Goal: Task Accomplishment & Management: Manage account settings

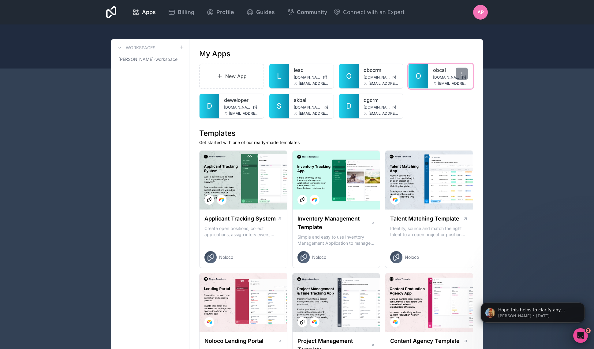
click at [438, 75] on span "[DOMAIN_NAME]" at bounding box center [446, 77] width 26 height 5
click at [301, 103] on link "skbai" at bounding box center [311, 99] width 35 height 7
click at [368, 107] on span "[DOMAIN_NAME]" at bounding box center [377, 107] width 26 height 5
click at [183, 10] on span "Billing" at bounding box center [186, 12] width 17 height 9
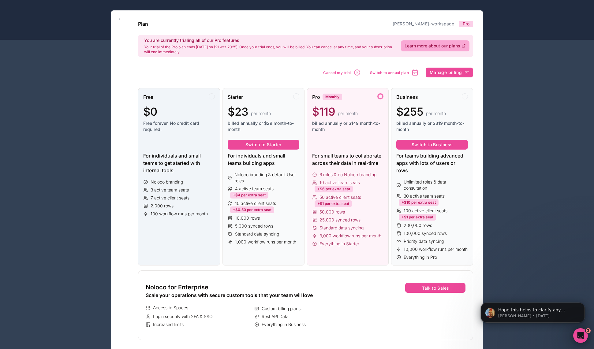
scroll to position [31, 0]
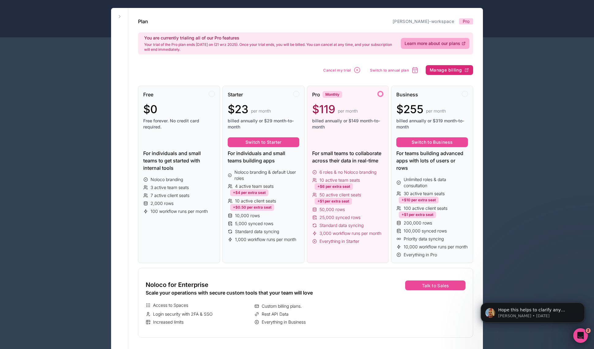
click at [440, 69] on span "Manage billing" at bounding box center [446, 70] width 32 height 6
